Goal: Task Accomplishment & Management: Manage account settings

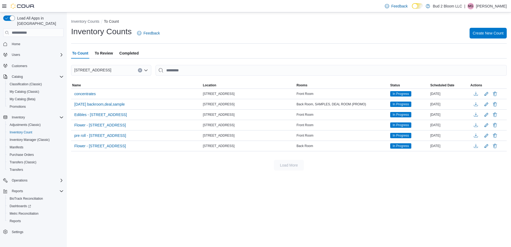
click at [109, 52] on span "To Review" at bounding box center [104, 53] width 18 height 11
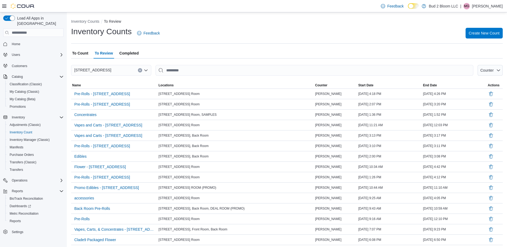
click at [131, 53] on span "Completed" at bounding box center [129, 53] width 19 height 11
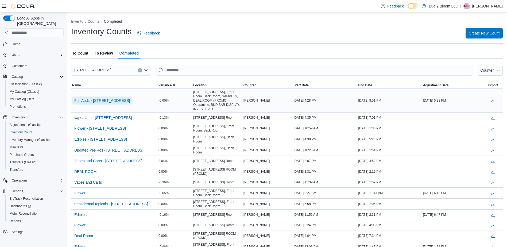
click at [104, 101] on span "Full Audit - [STREET_ADDRESS]" at bounding box center [102, 100] width 56 height 5
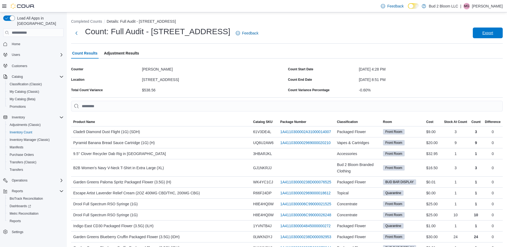
click at [490, 34] on span "Export" at bounding box center [488, 32] width 11 height 5
click at [32, 130] on span "Inventory Count" at bounding box center [21, 132] width 23 height 4
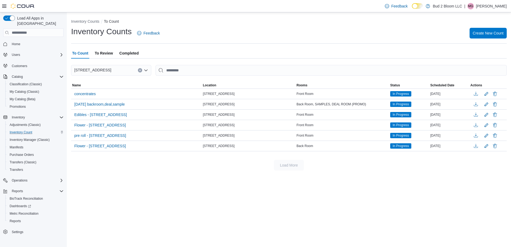
click at [106, 53] on span "To Review" at bounding box center [104, 53] width 18 height 11
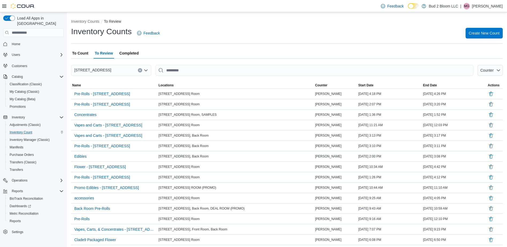
click at [128, 51] on span "Completed" at bounding box center [129, 53] width 19 height 11
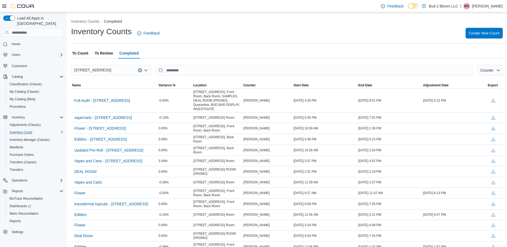
click at [108, 53] on span "To Review" at bounding box center [104, 53] width 18 height 11
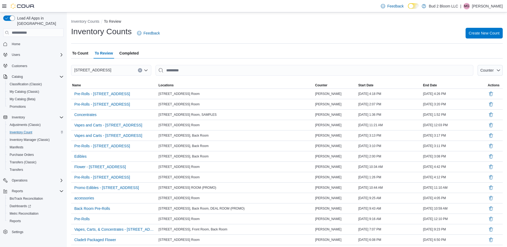
click at [79, 52] on span "To Count" at bounding box center [80, 53] width 16 height 11
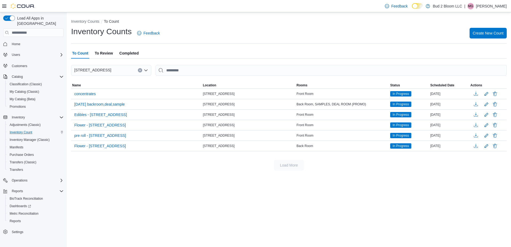
click at [133, 51] on span "Completed" at bounding box center [129, 53] width 19 height 11
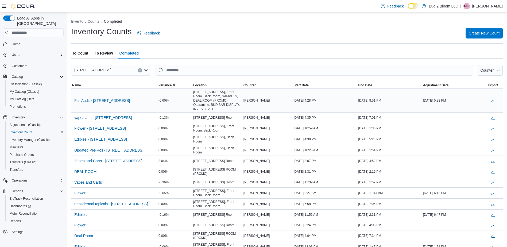
click at [183, 109] on td "-0.60%" at bounding box center [175, 101] width 35 height 24
click at [275, 106] on td "[PERSON_NAME]" at bounding box center [268, 101] width 50 height 24
click at [105, 53] on span "To Review" at bounding box center [104, 53] width 18 height 11
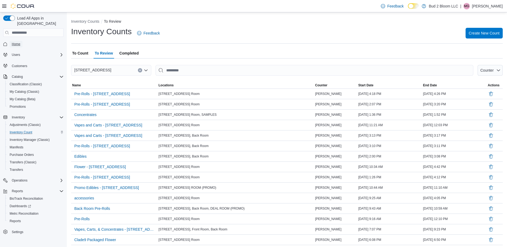
click at [17, 42] on span "Home" at bounding box center [16, 44] width 9 height 4
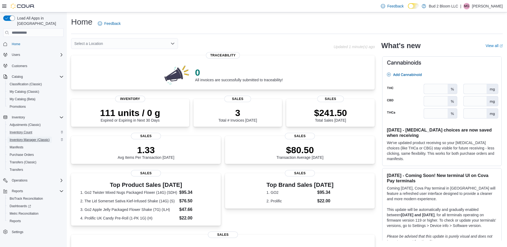
click at [34, 138] on span "Inventory Manager (Classic)" at bounding box center [30, 140] width 40 height 4
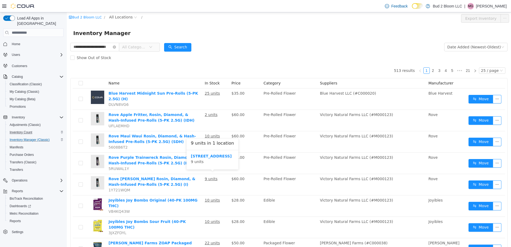
scroll to position [0, 6]
type input "**********"
click at [121, 45] on icon "icon: close-circle" at bounding box center [119, 46] width 3 height 3
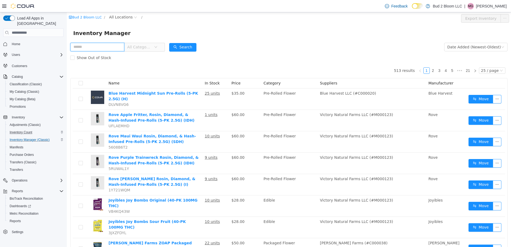
click at [107, 48] on input "text" at bounding box center [97, 47] width 54 height 9
type input "**********"
click at [182, 45] on button "Search" at bounding box center [182, 47] width 27 height 9
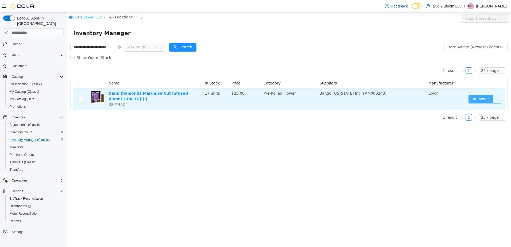
click at [476, 100] on button "Move" at bounding box center [481, 99] width 25 height 9
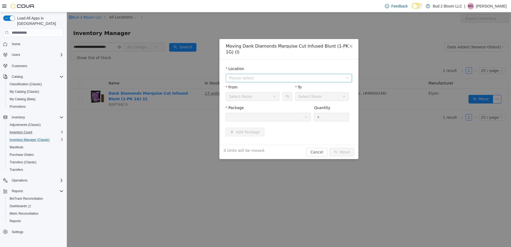
click at [307, 75] on span "Please select" at bounding box center [286, 77] width 114 height 5
click at [293, 87] on li "All Locations [STREET_ADDRESS]" at bounding box center [289, 87] width 124 height 17
click at [292, 90] on span "[STREET_ADDRESS]" at bounding box center [294, 91] width 113 height 7
click at [263, 93] on div "Back Room" at bounding box center [251, 97] width 44 height 8
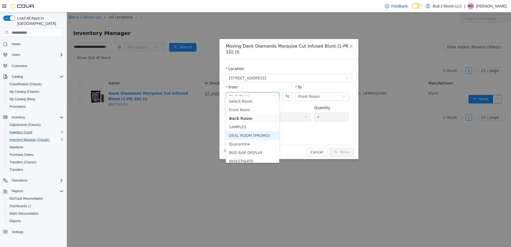
click at [257, 136] on li "DEAL ROOM (PROMO)" at bounding box center [252, 135] width 53 height 9
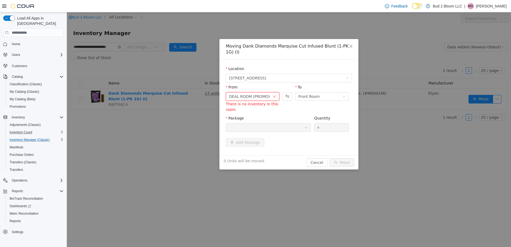
click at [277, 92] on div "DEAL ROOM (PROMO)" at bounding box center [252, 96] width 53 height 9
click at [278, 85] on div "From" at bounding box center [252, 89] width 53 height 8
click at [272, 93] on div "DEAL ROOM (PROMO)" at bounding box center [251, 97] width 44 height 8
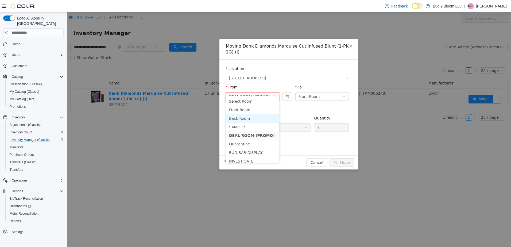
click at [254, 117] on li "Back Room" at bounding box center [252, 118] width 53 height 9
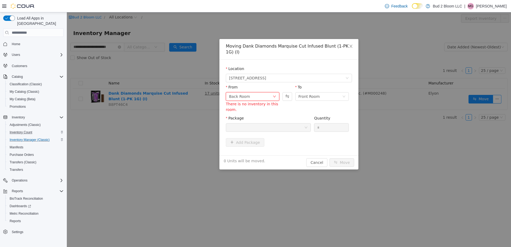
click at [276, 93] on div "Back Room" at bounding box center [252, 96] width 53 height 9
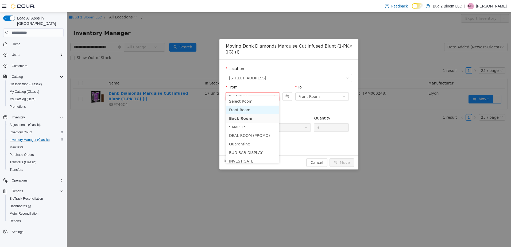
click at [254, 113] on li "Front Room" at bounding box center [252, 110] width 53 height 9
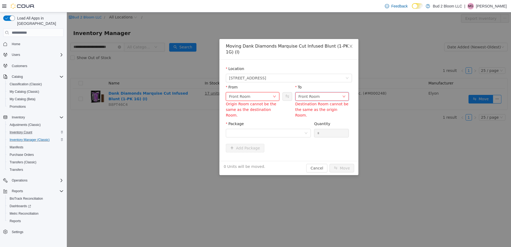
click at [311, 93] on div "Front Room" at bounding box center [309, 97] width 21 height 8
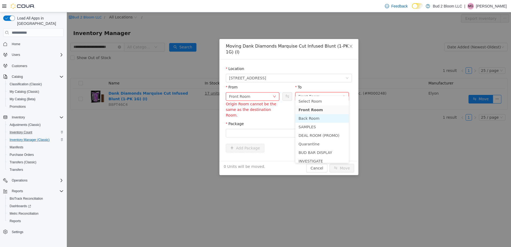
click at [317, 118] on li "Back Room" at bounding box center [321, 118] width 53 height 9
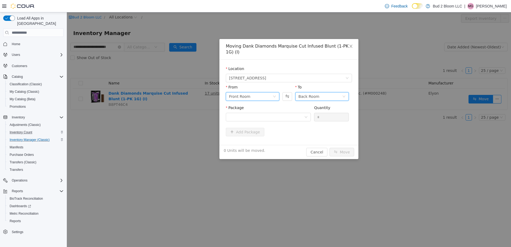
click at [272, 93] on div "Front Room" at bounding box center [251, 97] width 44 height 8
click at [306, 128] on div "Add Package" at bounding box center [289, 132] width 126 height 9
click at [275, 95] on icon "icon: down" at bounding box center [274, 96] width 3 height 3
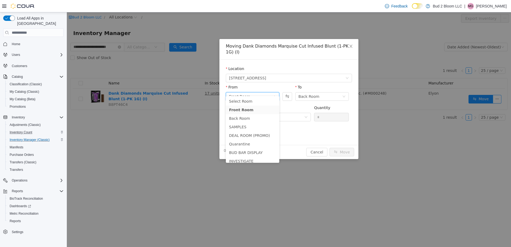
click at [314, 131] on div "Add Package" at bounding box center [289, 133] width 126 height 11
click at [313, 145] on div "0 Units will be moved. Cancel Move" at bounding box center [289, 152] width 139 height 14
click at [315, 148] on button "Cancel" at bounding box center [316, 152] width 21 height 9
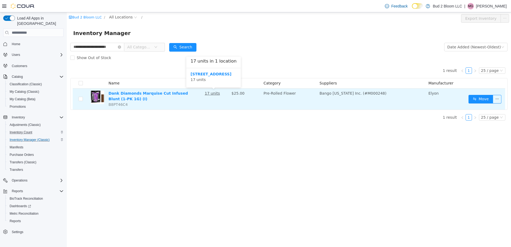
click at [214, 93] on u "17 units" at bounding box center [212, 93] width 15 height 4
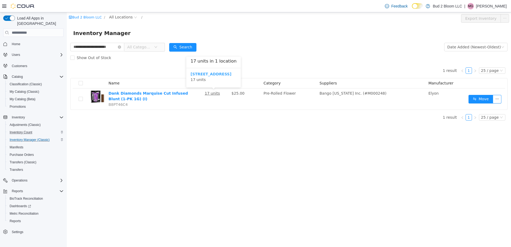
click at [211, 74] on b "[STREET_ADDRESS]" at bounding box center [211, 74] width 41 height 4
click at [43, 29] on input "search" at bounding box center [33, 32] width 60 height 9
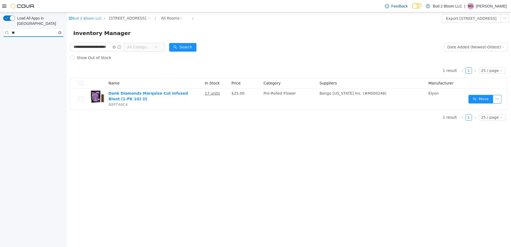
type input "*"
type input "**********"
click at [40, 28] on input "**********" at bounding box center [33, 32] width 60 height 9
click at [76, 17] on link "Bud 2 Bloom LLC" at bounding box center [85, 18] width 33 height 4
click at [120, 48] on icon "icon: close-circle" at bounding box center [119, 46] width 3 height 3
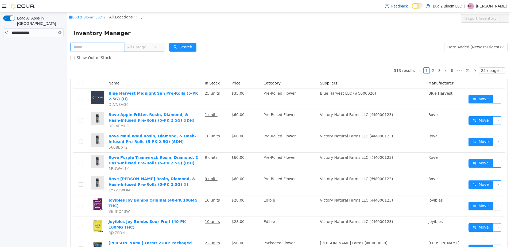
click at [93, 44] on input "text" at bounding box center [97, 47] width 54 height 9
type input "**********"
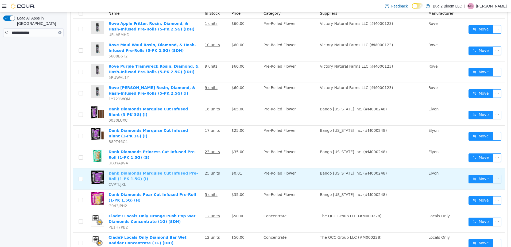
scroll to position [80, 0]
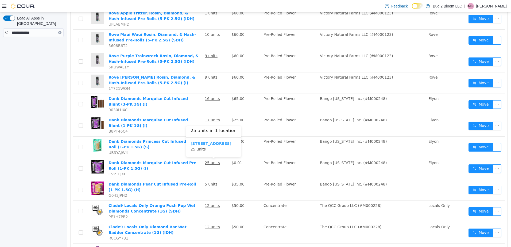
click at [214, 144] on b "[STREET_ADDRESS]" at bounding box center [211, 143] width 41 height 4
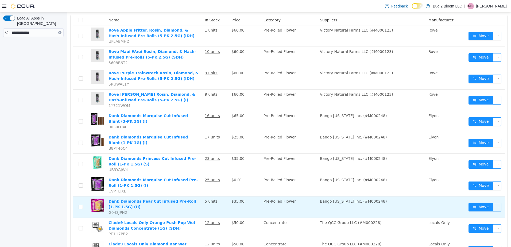
scroll to position [53, 0]
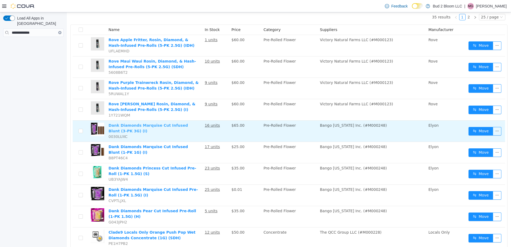
click at [150, 124] on link "Dank Diamonds Marquise Cut Infused Blunt (3-PK 3G) (I)" at bounding box center [148, 128] width 79 height 10
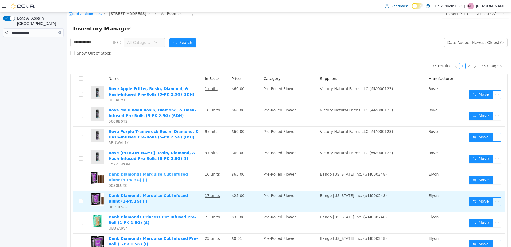
scroll to position [0, 0]
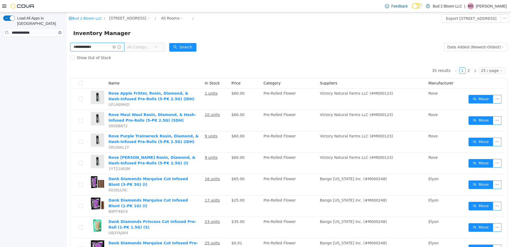
drag, startPoint x: 110, startPoint y: 43, endPoint x: 113, endPoint y: 44, distance: 3.5
click at [110, 43] on input "**********" at bounding box center [97, 47] width 54 height 9
click at [118, 49] on input "**********" at bounding box center [97, 47] width 54 height 9
click at [116, 46] on icon "icon: close-circle" at bounding box center [114, 46] width 3 height 3
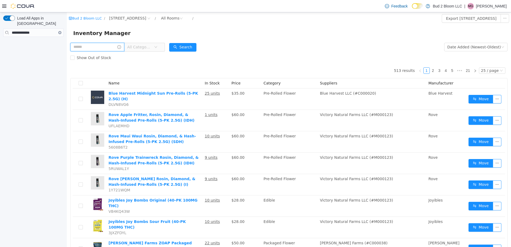
click at [97, 44] on input "text" at bounding box center [97, 47] width 54 height 9
click at [86, 46] on input "text" at bounding box center [97, 47] width 54 height 9
type input "**********"
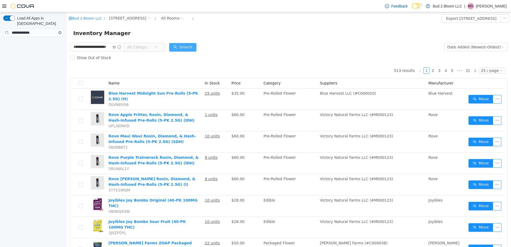
click at [183, 48] on button "Search" at bounding box center [182, 47] width 27 height 9
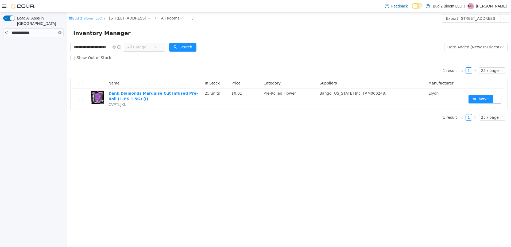
click at [84, 17] on link "Bud 2 Bloom LLC" at bounding box center [85, 18] width 33 height 4
click at [4, 5] on icon at bounding box center [4, 6] width 4 height 4
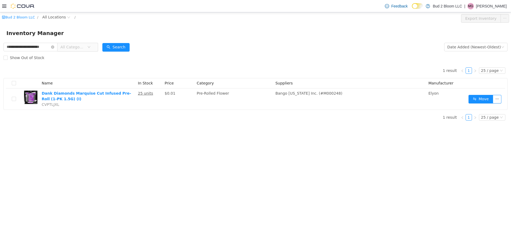
click at [4, 5] on icon at bounding box center [4, 6] width 4 height 4
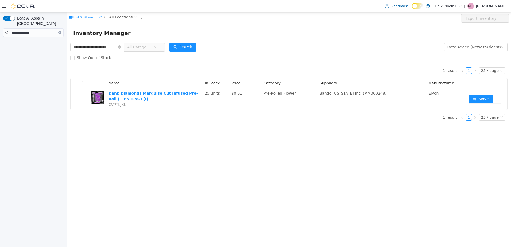
click at [60, 32] on icon "Clear input" at bounding box center [60, 33] width 2 height 2
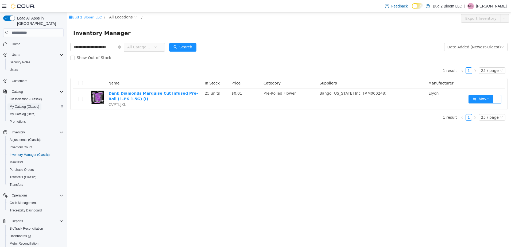
click at [14, 105] on span "My Catalog (Classic)" at bounding box center [25, 107] width 30 height 4
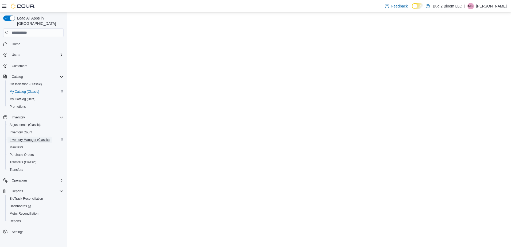
click at [18, 138] on span "Inventory Manager (Classic)" at bounding box center [30, 140] width 40 height 4
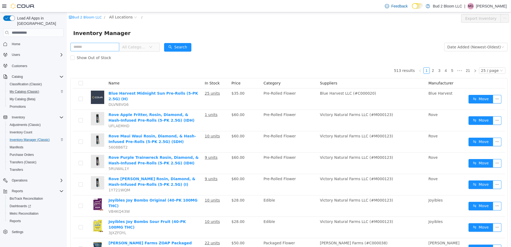
click at [100, 47] on input "text" at bounding box center [94, 47] width 49 height 9
type input "****"
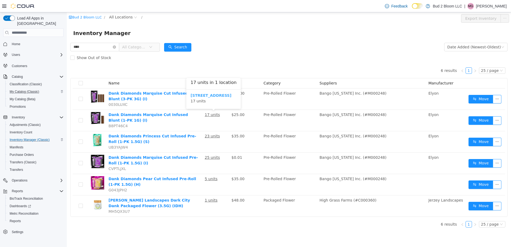
click at [215, 96] on b "[STREET_ADDRESS]" at bounding box center [211, 95] width 41 height 4
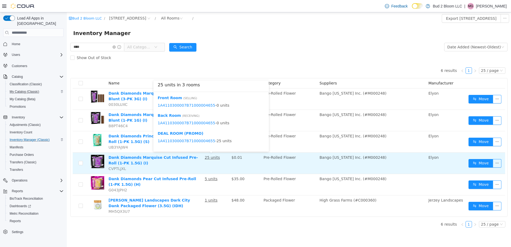
click at [216, 157] on u "25 units" at bounding box center [212, 157] width 15 height 4
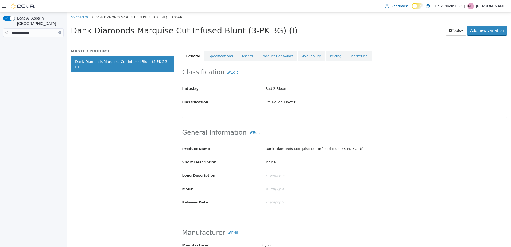
scroll to position [107, 0]
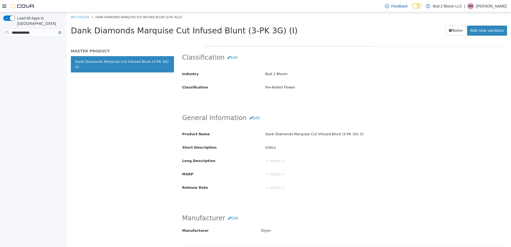
click at [59, 31] on button "Clear input" at bounding box center [59, 32] width 3 height 3
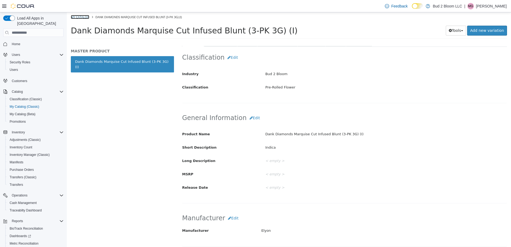
click at [81, 17] on link "My Catalog" at bounding box center [80, 17] width 18 height 4
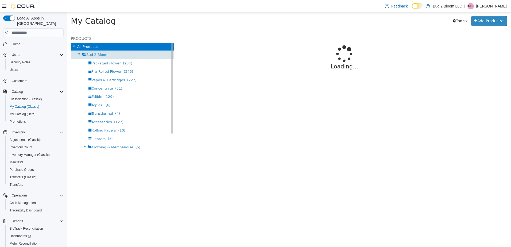
select select "**********"
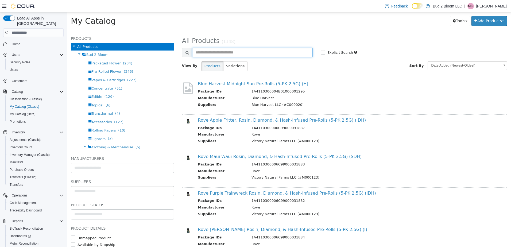
click at [241, 52] on input "text" at bounding box center [252, 52] width 121 height 9
type input "**********"
select select "**********"
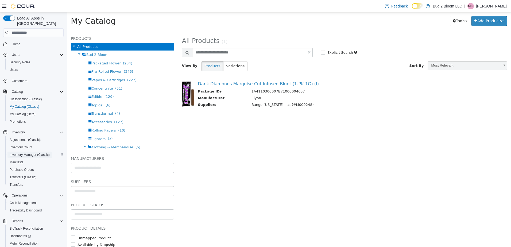
click at [44, 153] on span "Inventory Manager (Classic)" at bounding box center [30, 155] width 40 height 4
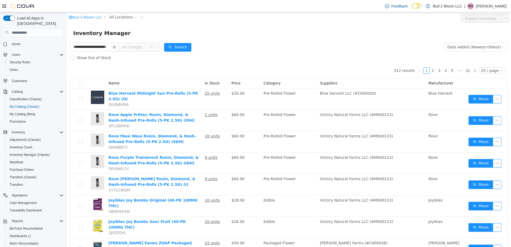
scroll to position [0, 6]
type input "**********"
click at [188, 46] on button "Search" at bounding box center [182, 47] width 27 height 9
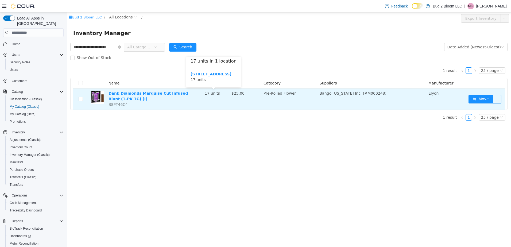
click at [211, 91] on u "17 units" at bounding box center [212, 93] width 15 height 4
click at [212, 95] on u "17 units" at bounding box center [212, 93] width 15 height 4
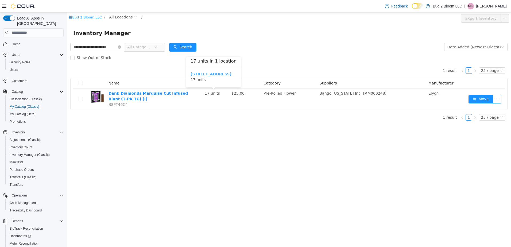
click at [210, 74] on b "[STREET_ADDRESS]" at bounding box center [211, 74] width 41 height 4
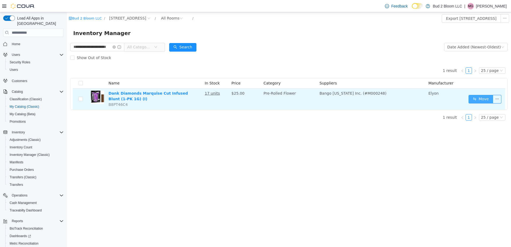
click at [482, 101] on button "Move" at bounding box center [481, 99] width 25 height 9
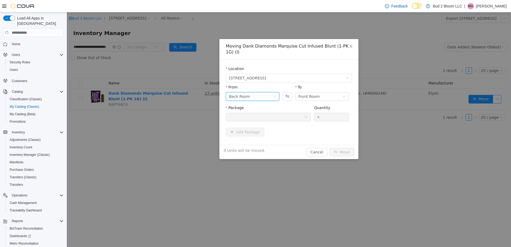
click at [271, 93] on div "Back Room" at bounding box center [251, 97] width 44 height 8
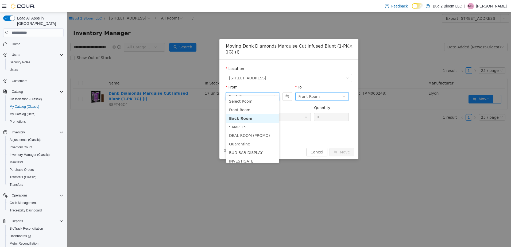
click at [328, 93] on div "Front Room" at bounding box center [321, 97] width 44 height 8
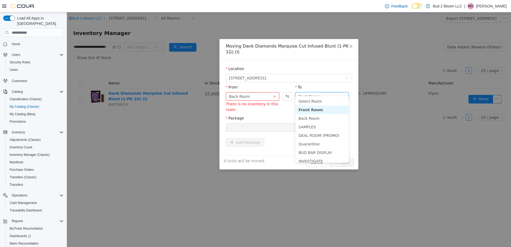
click at [393, 83] on div "Moving Dank Diamonds Marquise Cut Infused Blunt (1-PK 1G) (I) Location 123 Ledg…" at bounding box center [289, 129] width 444 height 235
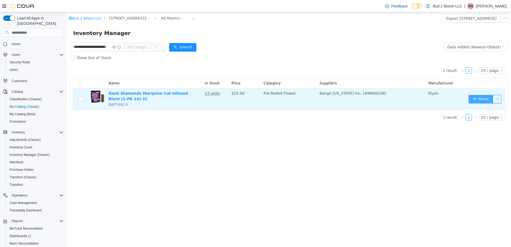
click at [473, 99] on button "Move" at bounding box center [481, 99] width 25 height 9
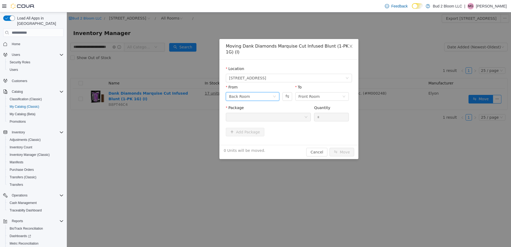
click at [257, 93] on div "Back Room" at bounding box center [251, 97] width 44 height 8
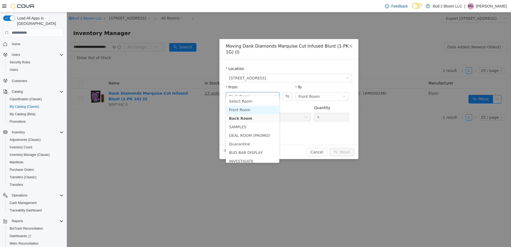
click at [255, 108] on li "Front Room" at bounding box center [252, 110] width 53 height 9
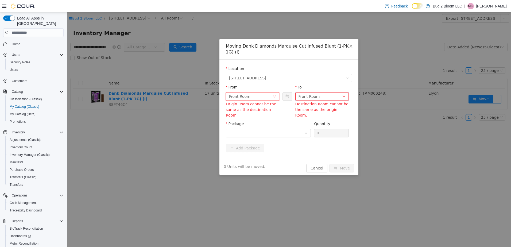
click at [335, 93] on div "Front Room" at bounding box center [321, 97] width 44 height 8
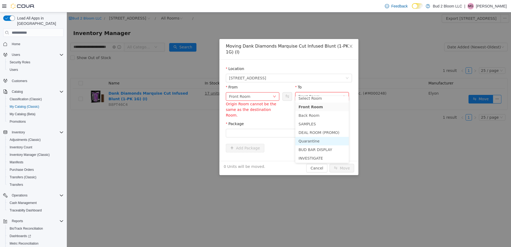
scroll to position [4, 0]
click at [325, 131] on li "DEAL ROOM (PROMO)" at bounding box center [321, 132] width 53 height 9
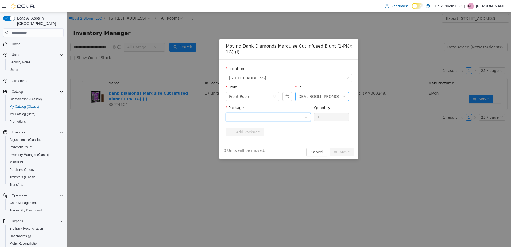
click at [286, 113] on div at bounding box center [266, 117] width 75 height 8
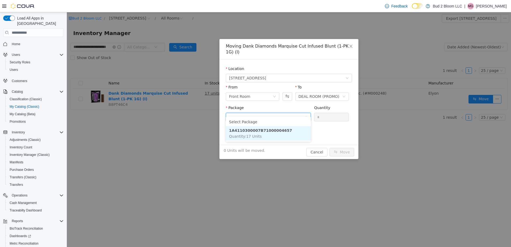
click at [287, 132] on li "1A4110300007B71000004657 Quantity : 17 Units" at bounding box center [268, 133] width 85 height 14
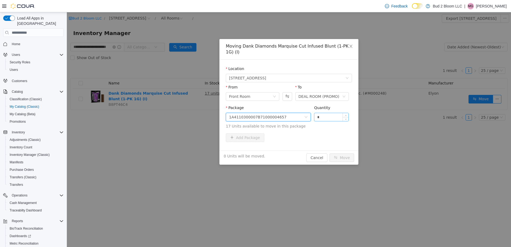
click at [330, 113] on input "*" at bounding box center [331, 117] width 34 height 8
type input "**"
click at [342, 153] on button "Move" at bounding box center [342, 157] width 25 height 9
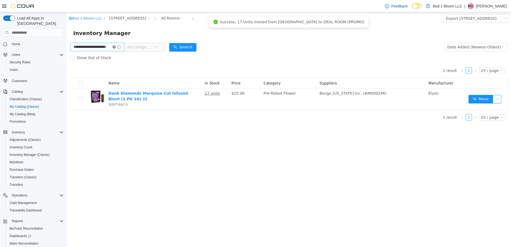
click at [116, 47] on icon "icon: close-circle" at bounding box center [114, 46] width 3 height 3
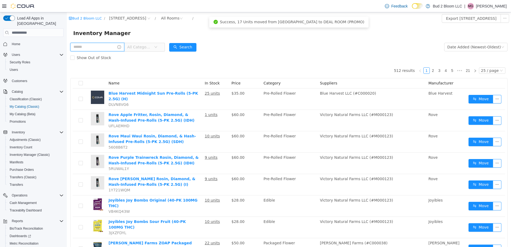
click at [107, 48] on input "text" at bounding box center [97, 47] width 54 height 9
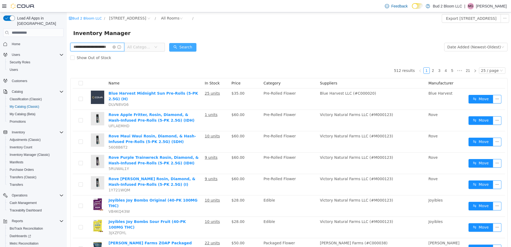
type input "**********"
click at [181, 44] on button "Search" at bounding box center [182, 47] width 27 height 9
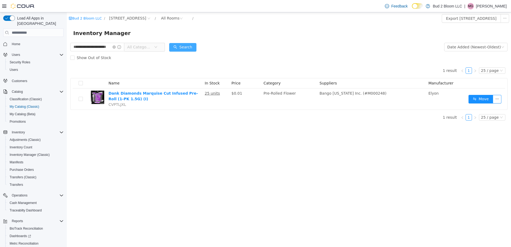
click at [184, 46] on button "Search" at bounding box center [182, 47] width 27 height 9
click at [121, 47] on span at bounding box center [117, 47] width 9 height 4
click at [116, 47] on icon "icon: close-circle" at bounding box center [114, 46] width 3 height 3
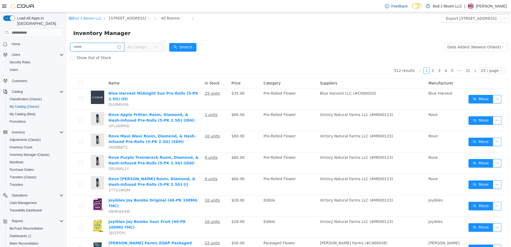
click at [105, 47] on input "text" at bounding box center [97, 47] width 54 height 9
type input "**********"
click at [181, 47] on button "Search" at bounding box center [182, 47] width 27 height 9
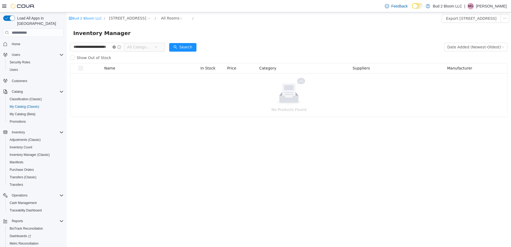
click at [116, 47] on icon "icon: close-circle" at bounding box center [114, 46] width 3 height 3
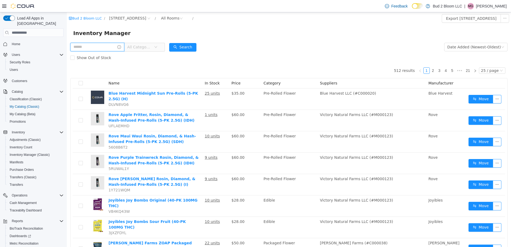
click at [101, 48] on input "text" at bounding box center [97, 47] width 54 height 9
type input "**********"
click at [183, 48] on button "Search" at bounding box center [182, 47] width 27 height 9
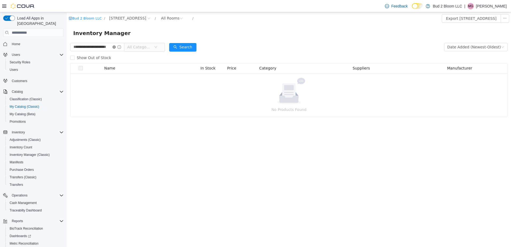
click at [116, 46] on icon "icon: close-circle" at bounding box center [114, 46] width 3 height 3
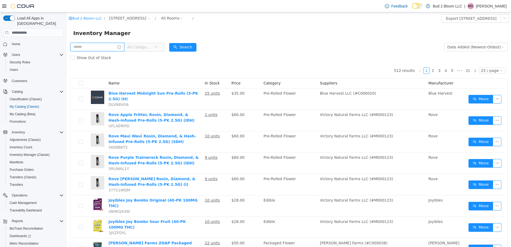
click at [113, 47] on input "text" at bounding box center [97, 47] width 54 height 9
type input "**********"
click at [188, 49] on button "Search" at bounding box center [182, 47] width 27 height 9
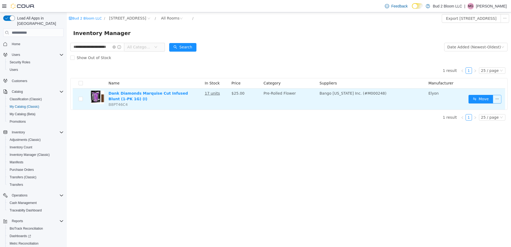
click at [497, 98] on button "button" at bounding box center [497, 99] width 9 height 9
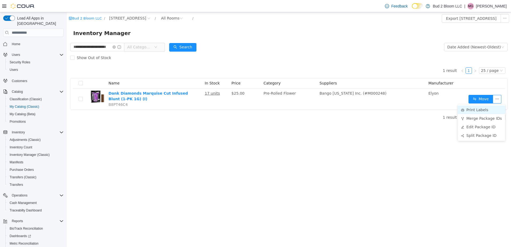
click at [475, 108] on li "Print Labels" at bounding box center [481, 110] width 47 height 9
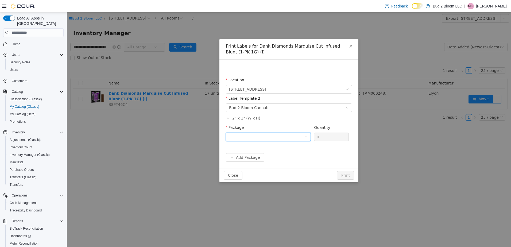
click at [307, 136] on icon "icon: down" at bounding box center [306, 136] width 3 height 3
click at [280, 157] on li "1A4110300007B71000004657" at bounding box center [268, 156] width 85 height 9
drag, startPoint x: 322, startPoint y: 137, endPoint x: 316, endPoint y: 137, distance: 5.9
click at [316, 137] on input "*" at bounding box center [331, 137] width 34 height 8
type input "*"
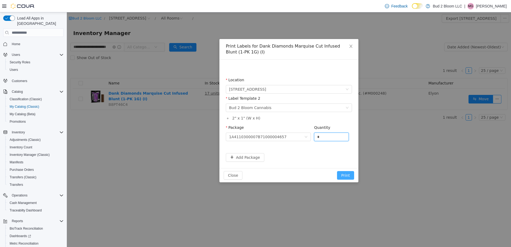
drag, startPoint x: 346, startPoint y: 174, endPoint x: 335, endPoint y: 169, distance: 12.2
click at [346, 174] on button "Print" at bounding box center [345, 175] width 17 height 9
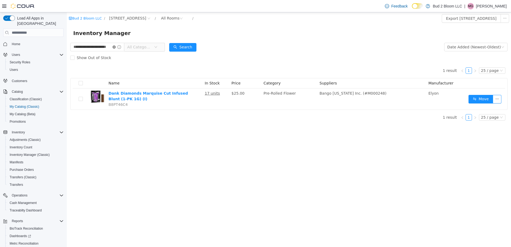
click at [116, 46] on icon "icon: close-circle" at bounding box center [114, 46] width 3 height 3
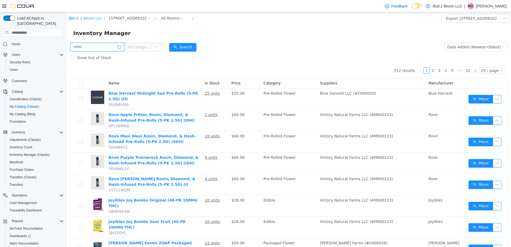
click at [91, 47] on input "text" at bounding box center [97, 47] width 54 height 9
type input "**********"
click at [182, 45] on button "Search" at bounding box center [182, 47] width 27 height 9
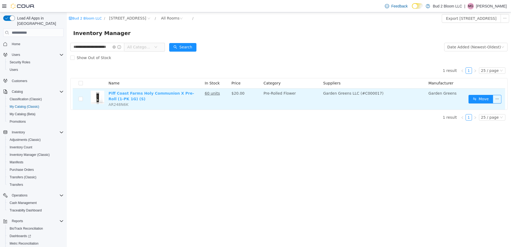
click at [159, 93] on link "Piff Coast Farms Holy Communion X Pre-Roll (1-PK 1G) (S)" at bounding box center [152, 96] width 86 height 10
click at [498, 100] on button "button" at bounding box center [497, 99] width 9 height 9
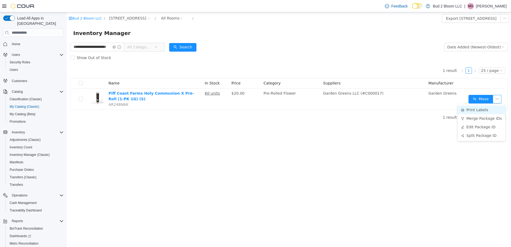
click at [488, 110] on li "Print Labels" at bounding box center [481, 110] width 47 height 9
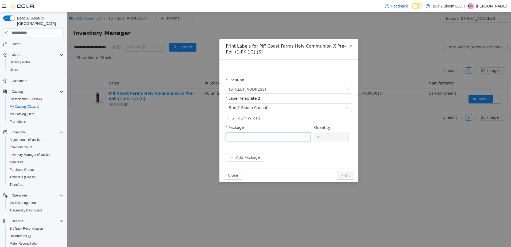
click at [285, 137] on div at bounding box center [266, 137] width 75 height 8
click at [287, 162] on li "1A411030000238D000092952" at bounding box center [268, 164] width 85 height 9
click at [335, 134] on input "*" at bounding box center [331, 137] width 34 height 8
type input "*"
click at [340, 176] on button "Print" at bounding box center [345, 175] width 17 height 9
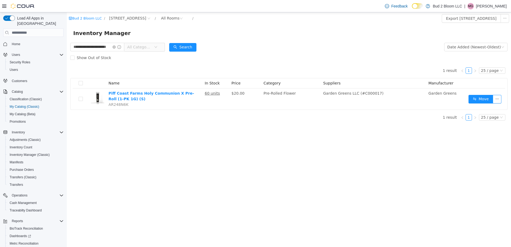
click at [349, 45] on form "**********" at bounding box center [288, 52] width 437 height 21
click at [116, 47] on icon "icon: close-circle" at bounding box center [114, 46] width 3 height 3
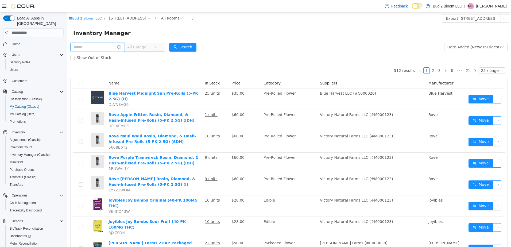
click at [95, 50] on input "text" at bounding box center [97, 47] width 54 height 9
type input "**********"
click at [187, 44] on button "Search" at bounding box center [182, 47] width 27 height 9
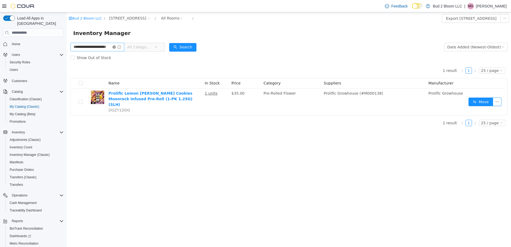
click at [116, 46] on icon "icon: close-circle" at bounding box center [114, 46] width 3 height 3
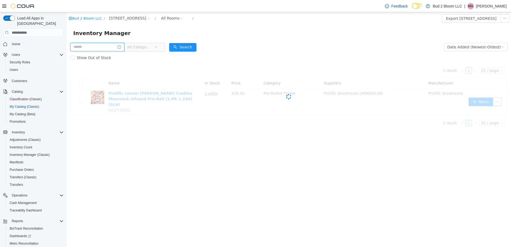
click at [104, 46] on input "text" at bounding box center [97, 47] width 54 height 9
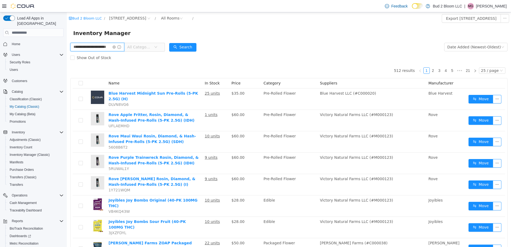
scroll to position [0, 7]
type input "**********"
click at [192, 47] on button "Search" at bounding box center [182, 47] width 27 height 9
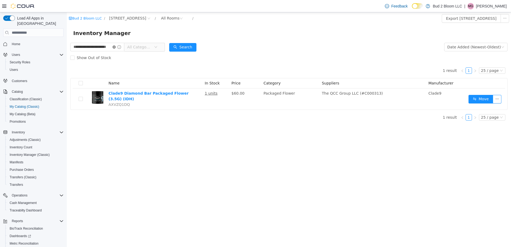
click at [116, 46] on icon "icon: close-circle" at bounding box center [114, 46] width 3 height 3
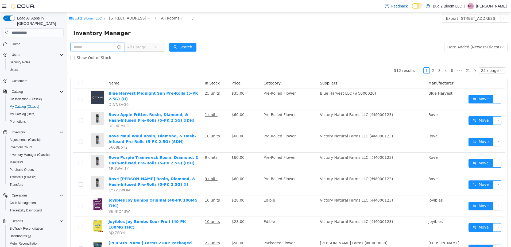
click at [86, 49] on input "text" at bounding box center [97, 47] width 54 height 9
type input "**********"
click at [185, 44] on button "Search" at bounding box center [182, 47] width 27 height 9
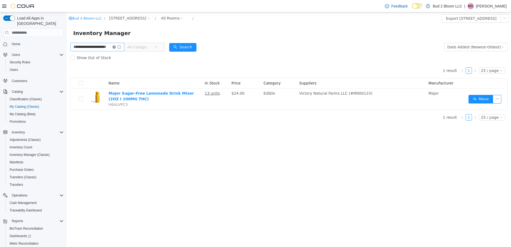
click at [116, 47] on icon "icon: close-circle" at bounding box center [114, 46] width 3 height 3
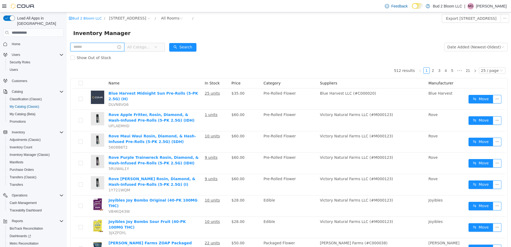
click at [90, 46] on input "text" at bounding box center [97, 47] width 54 height 9
type input "**********"
click at [195, 49] on button "Search" at bounding box center [182, 47] width 27 height 9
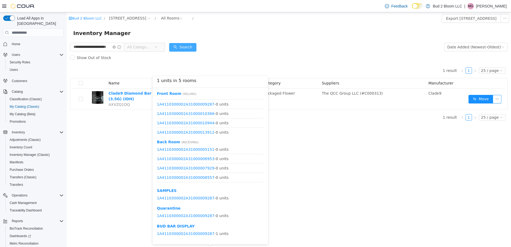
scroll to position [35, 0]
